Goal: Navigation & Orientation: Go to known website

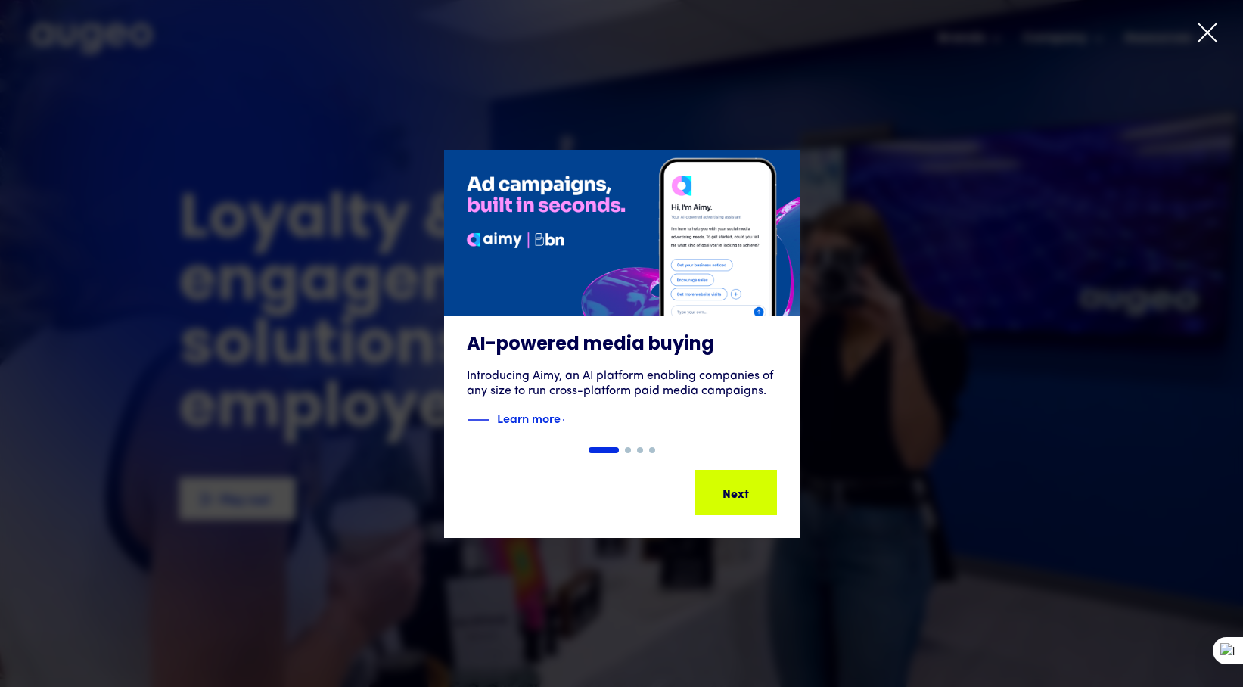
click at [1203, 29] on icon at bounding box center [1207, 32] width 23 height 23
